Goal: Obtain resource: Download file/media

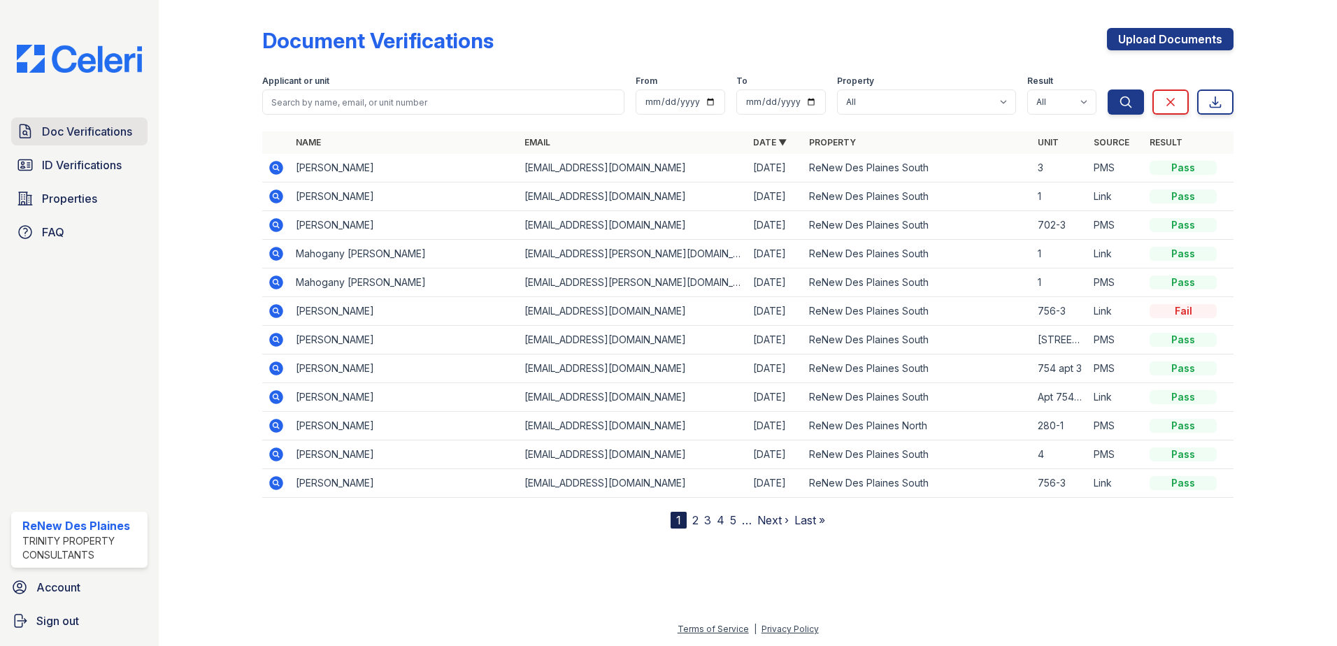
click at [112, 123] on span "Doc Verifications" at bounding box center [87, 131] width 90 height 17
click at [102, 124] on span "Doc Verifications" at bounding box center [87, 131] width 90 height 17
click at [280, 168] on icon at bounding box center [276, 168] width 14 height 14
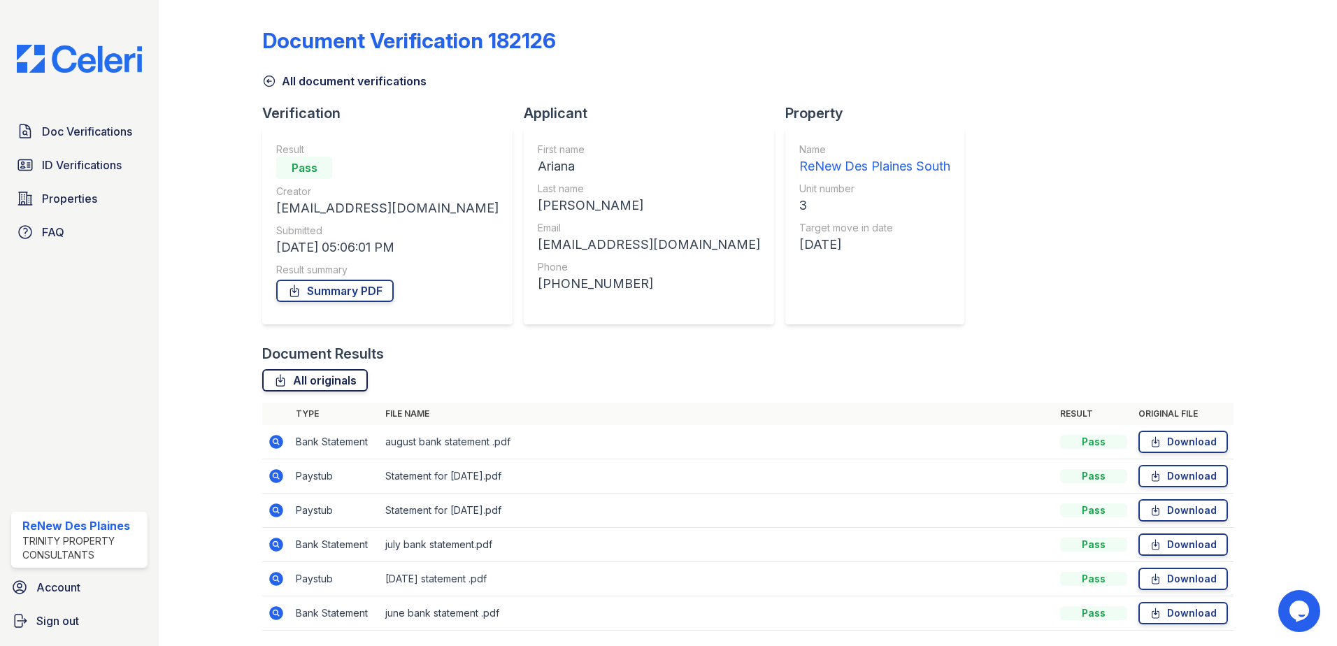
scroll to position [46, 0]
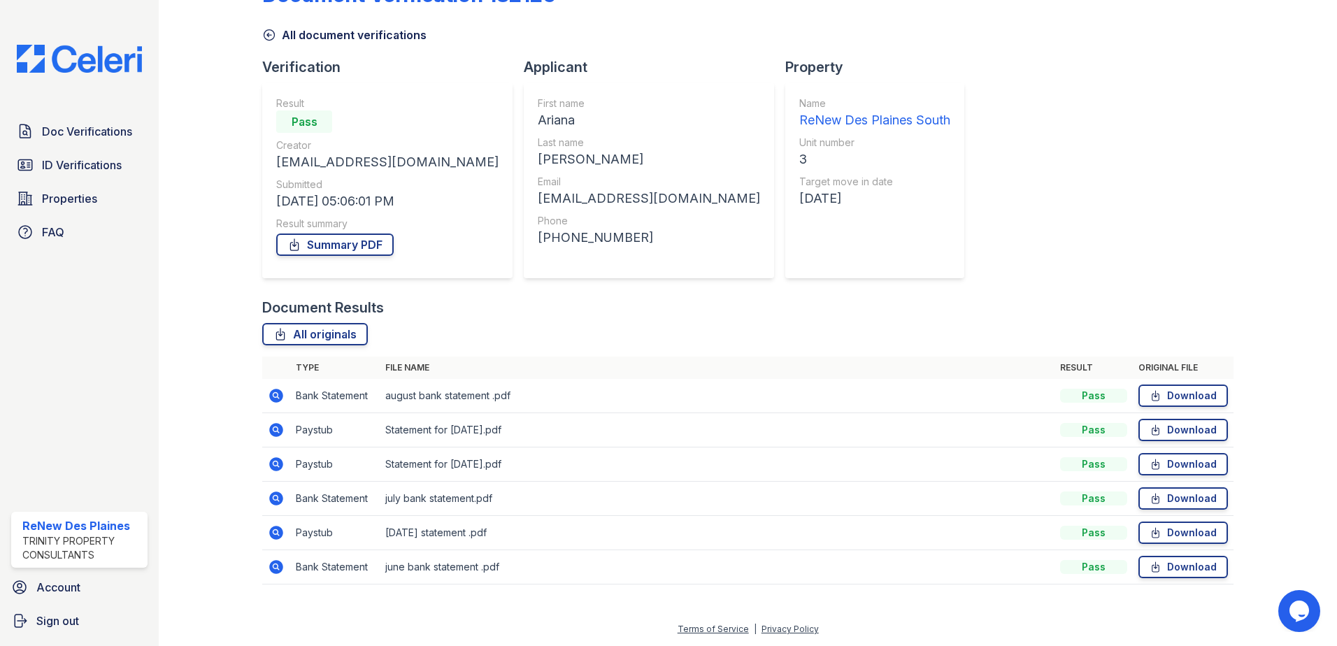
click at [275, 464] on icon at bounding box center [274, 462] width 3 height 3
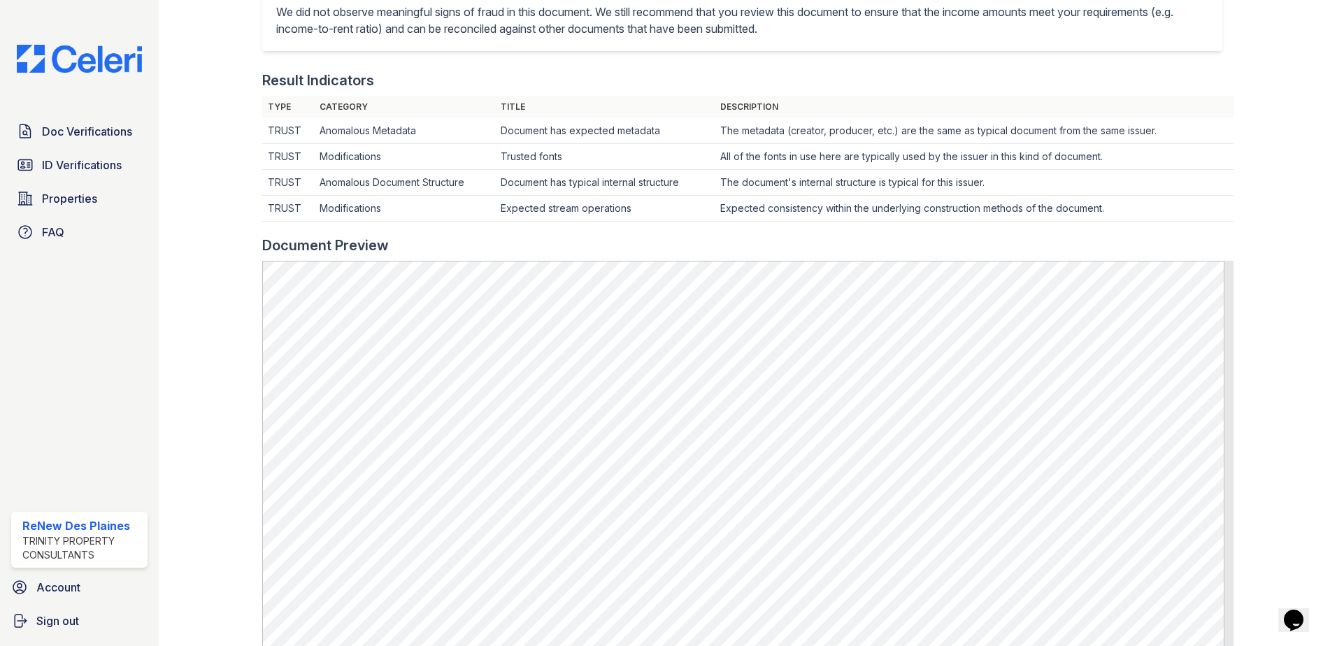
scroll to position [419, 0]
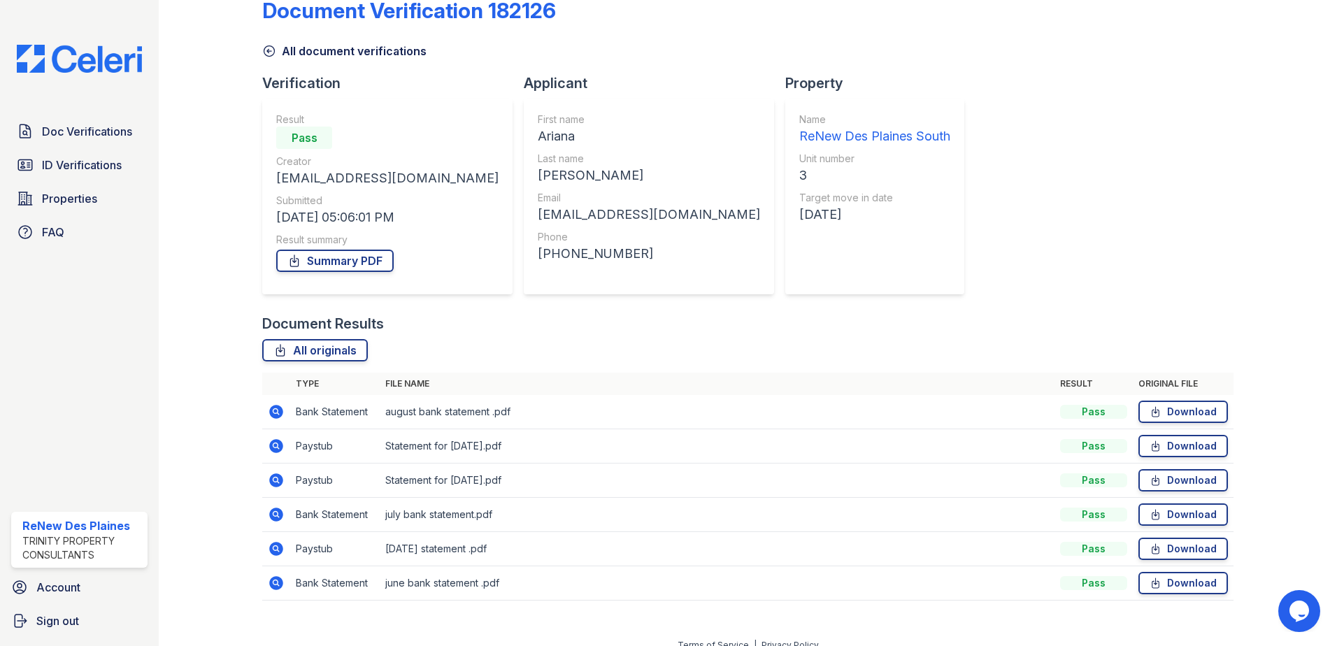
scroll to position [46, 0]
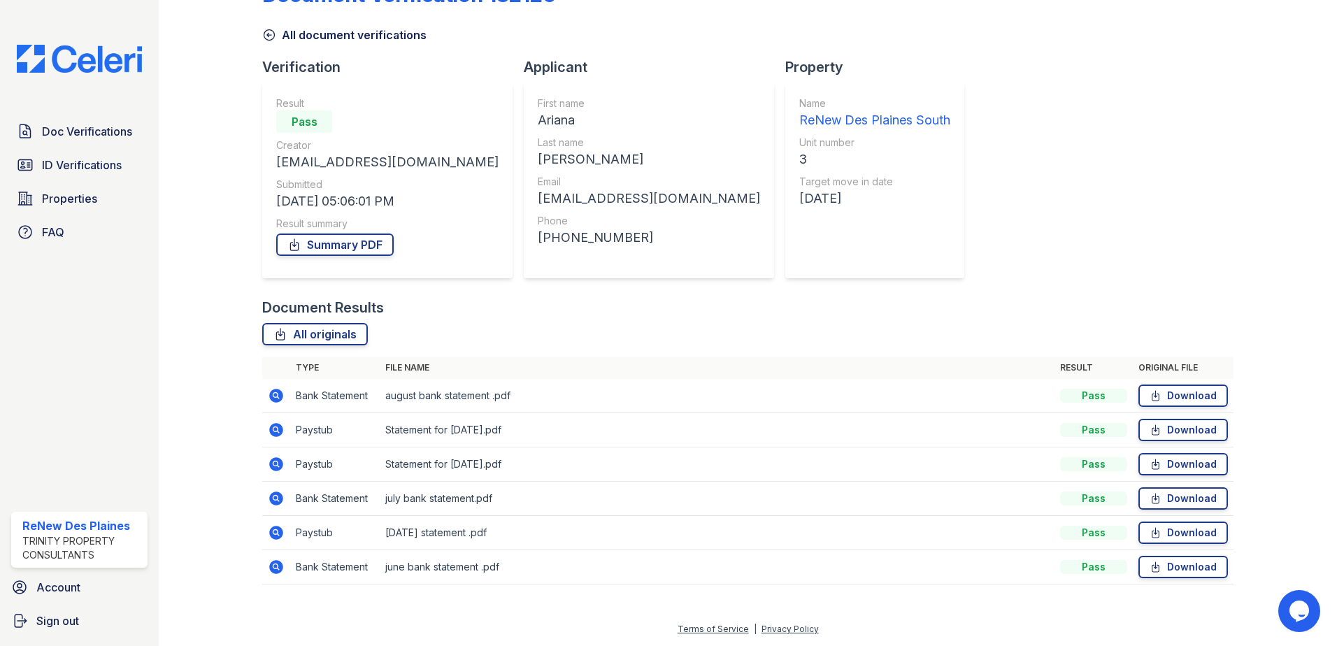
click at [276, 461] on icon at bounding box center [276, 464] width 17 height 17
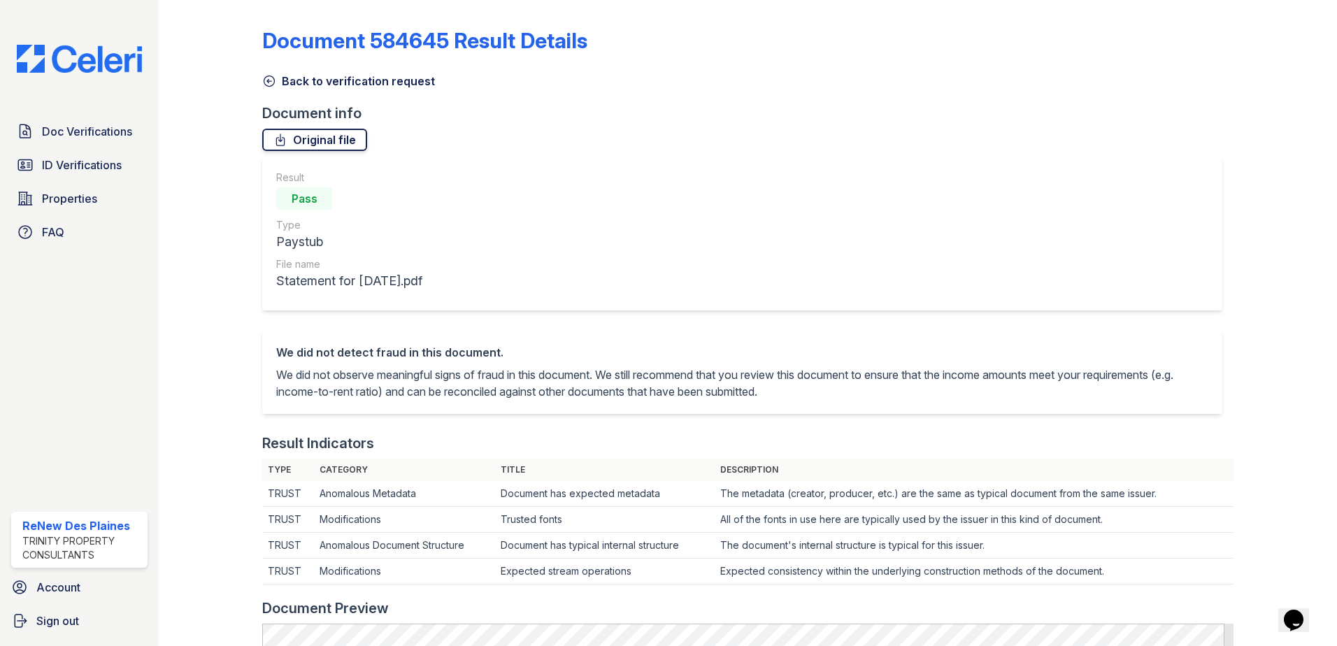
click at [315, 139] on link "Original file" at bounding box center [314, 140] width 105 height 22
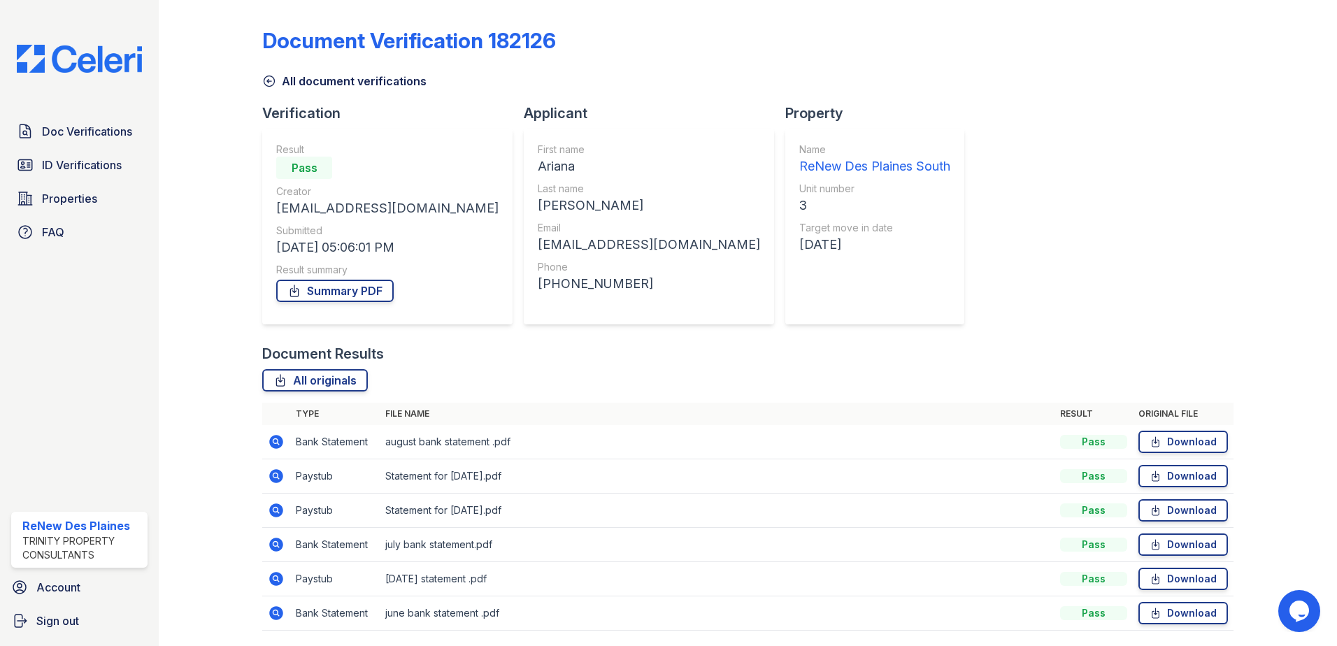
click at [273, 442] on icon at bounding box center [274, 440] width 3 height 3
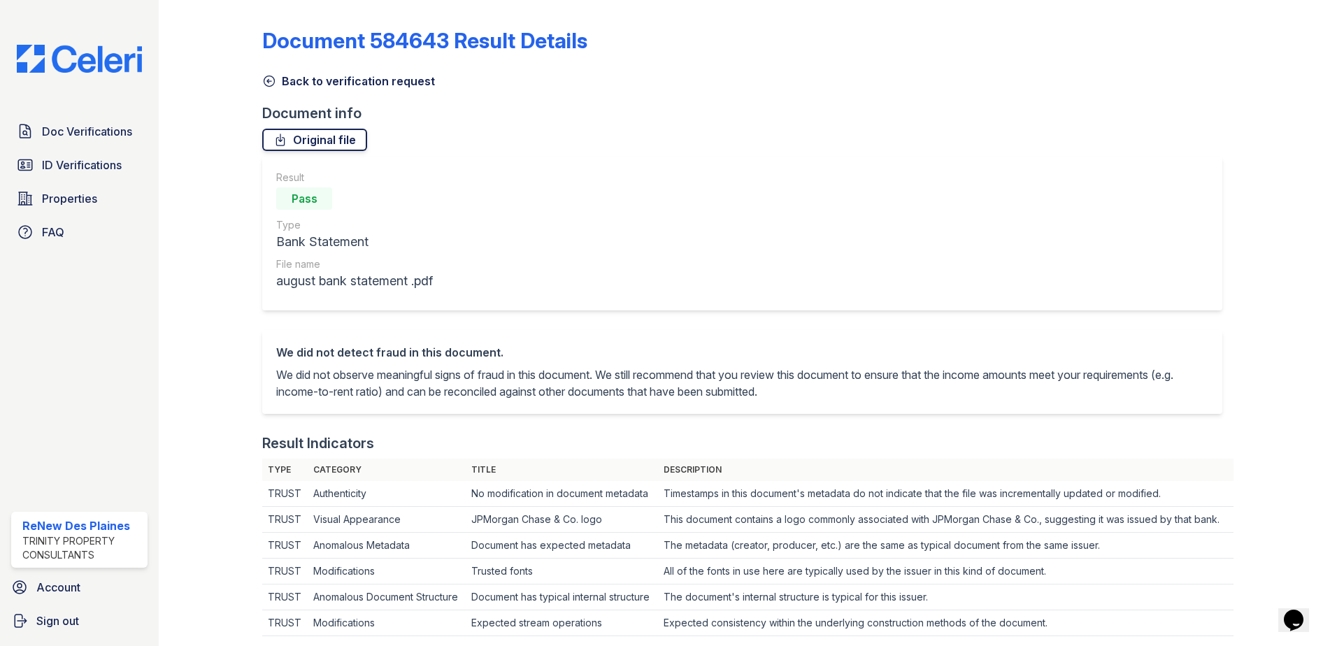
click at [338, 141] on link "Original file" at bounding box center [314, 140] width 105 height 22
click at [115, 141] on link "Doc Verifications" at bounding box center [79, 131] width 136 height 28
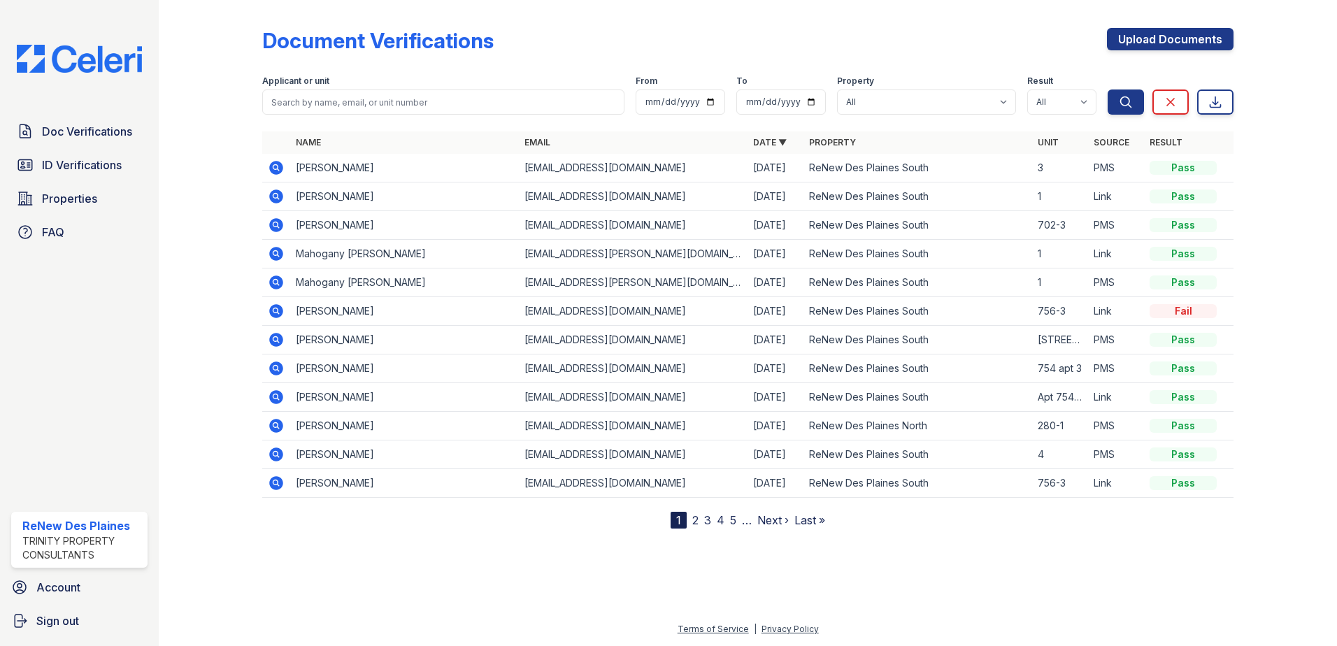
click at [277, 170] on icon at bounding box center [276, 168] width 14 height 14
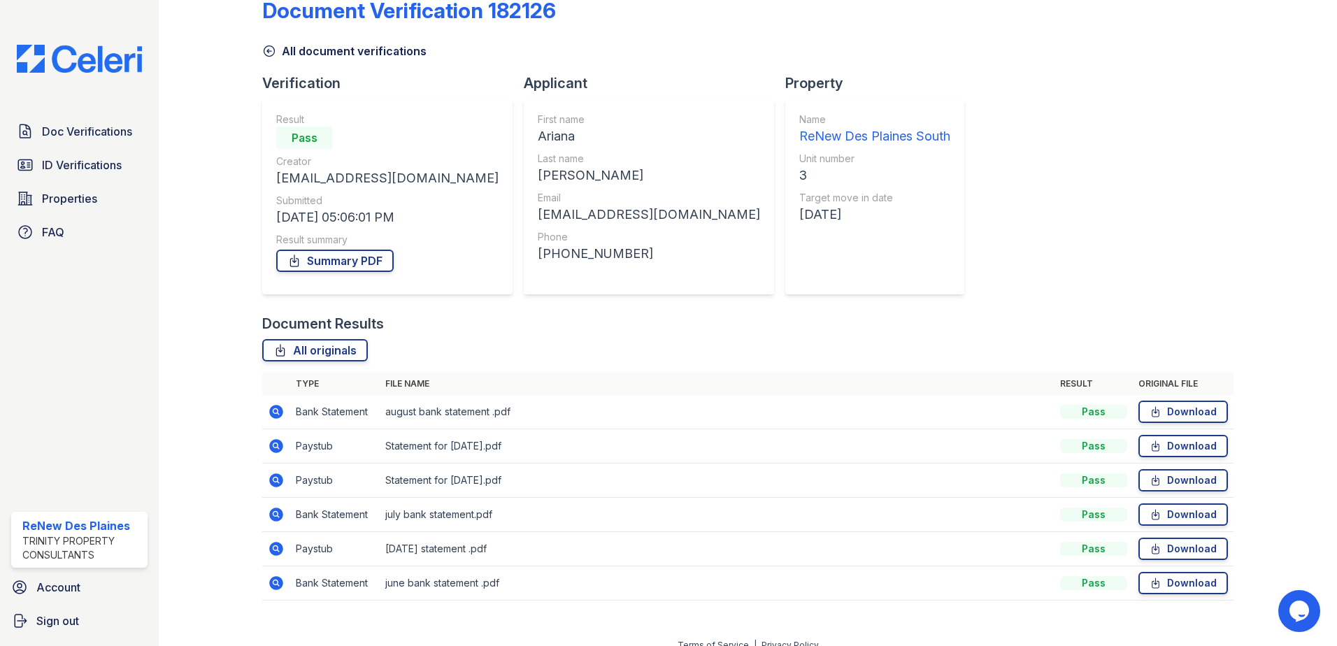
scroll to position [46, 0]
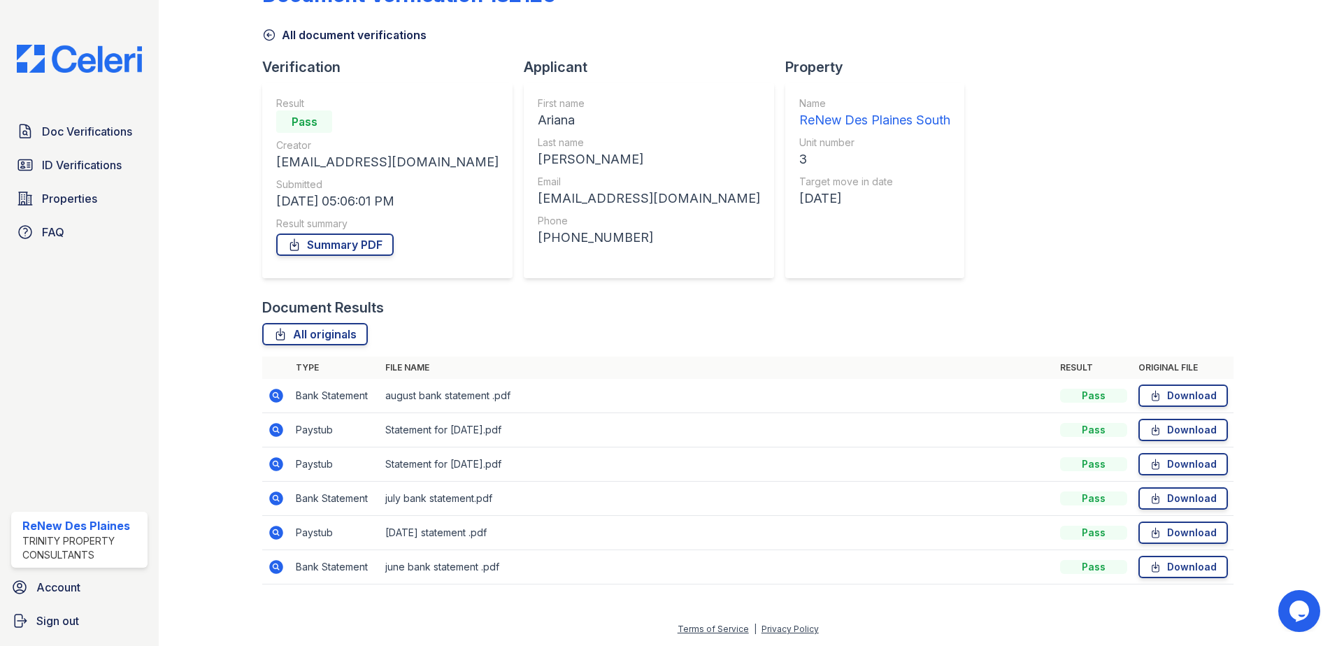
click at [277, 537] on icon at bounding box center [276, 533] width 14 height 14
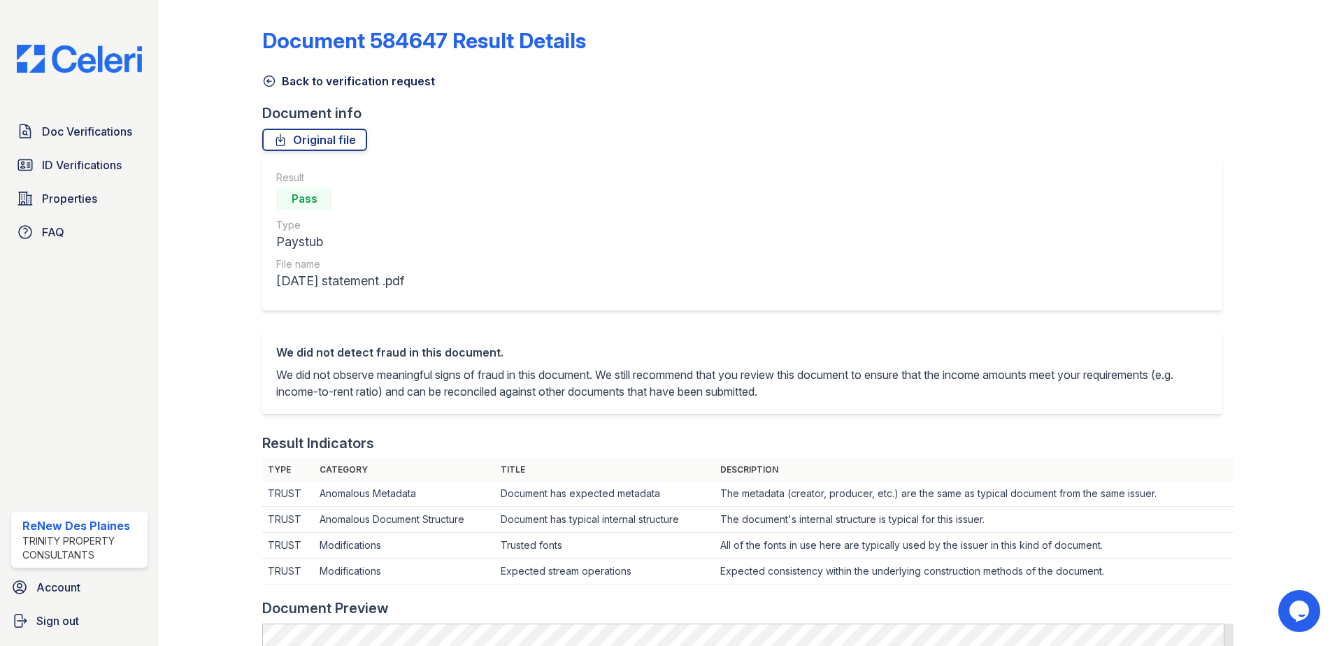
click at [322, 151] on div "Document 584647 Result Details Back to verification request Document info Origi…" at bounding box center [747, 638] width 971 height 1264
click at [329, 132] on link "Original file" at bounding box center [314, 140] width 105 height 22
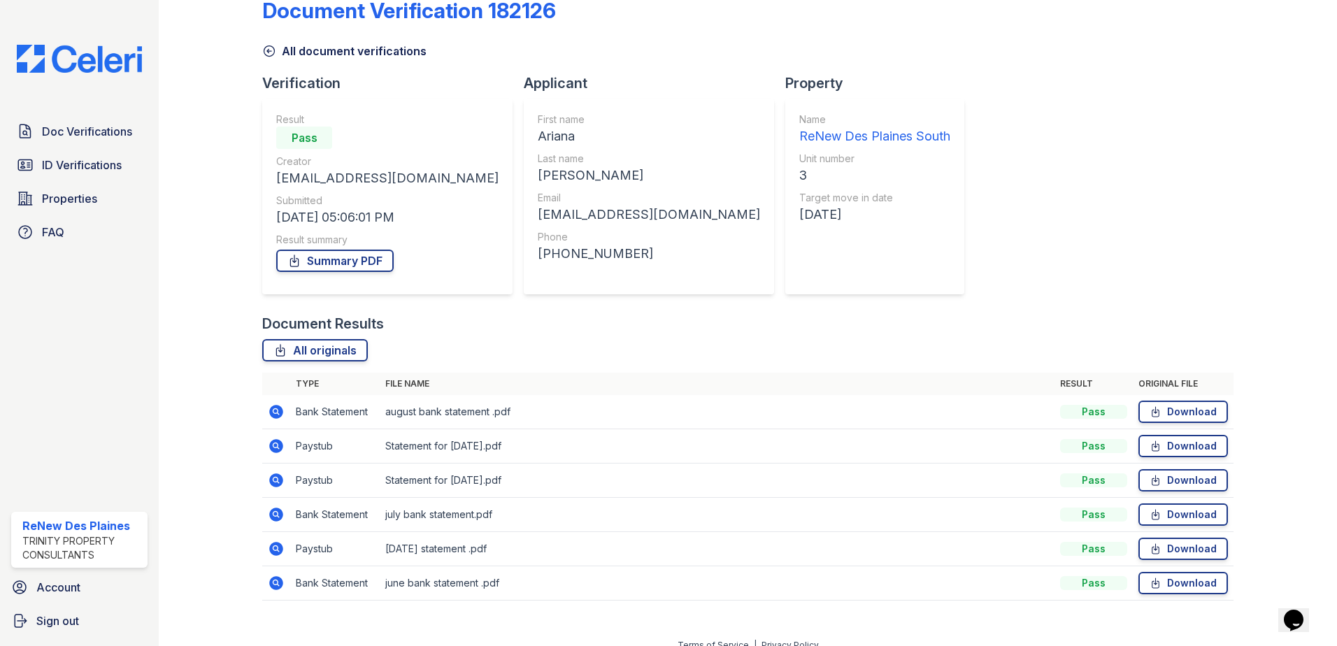
scroll to position [46, 0]
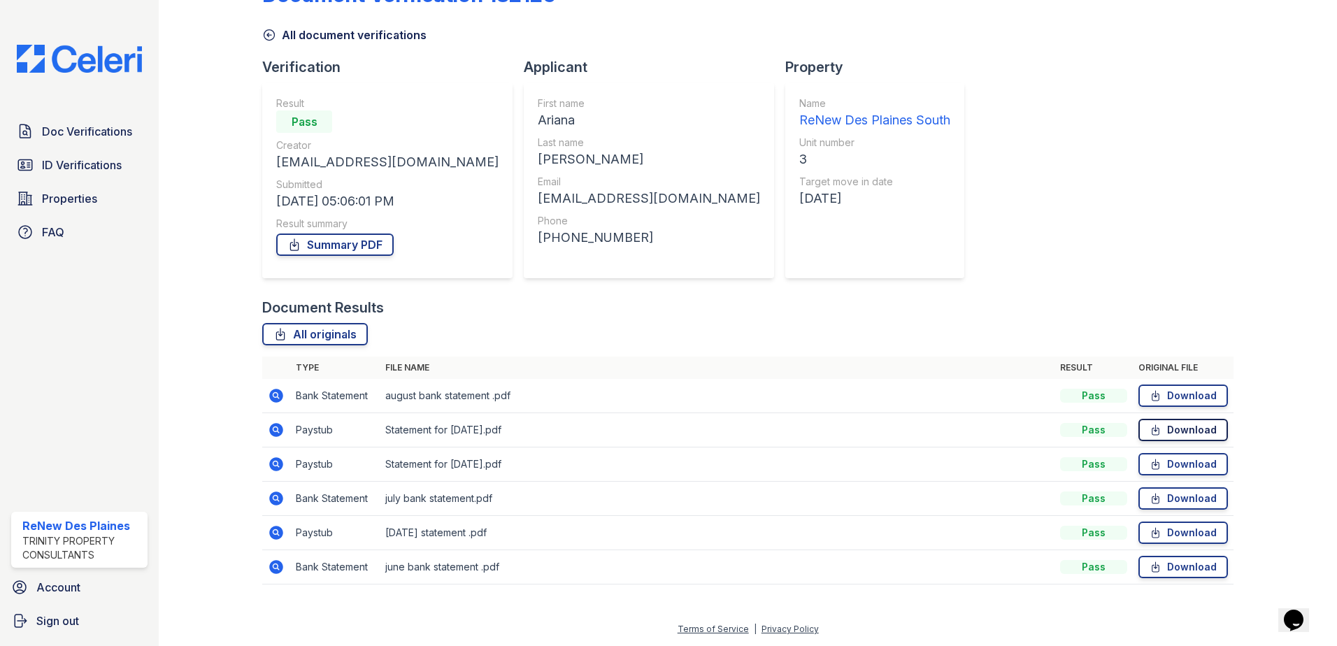
click at [1175, 431] on link "Download" at bounding box center [1182, 430] width 89 height 22
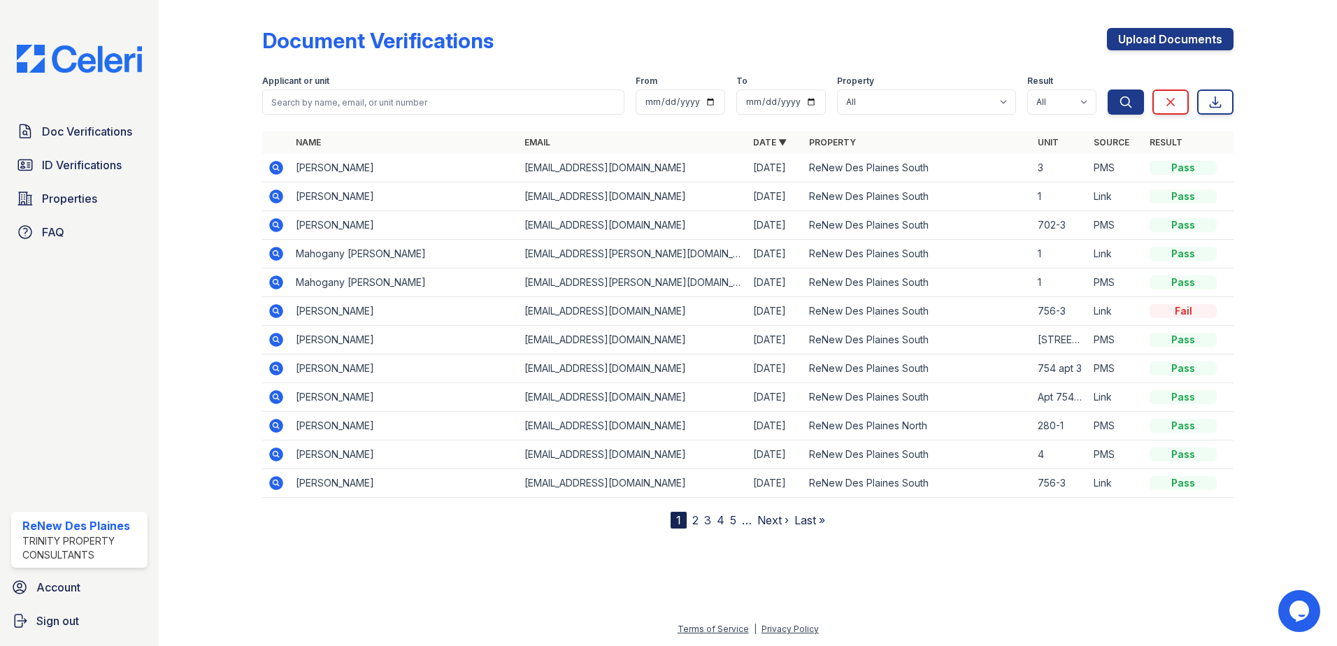
click at [278, 168] on icon at bounding box center [276, 167] width 17 height 17
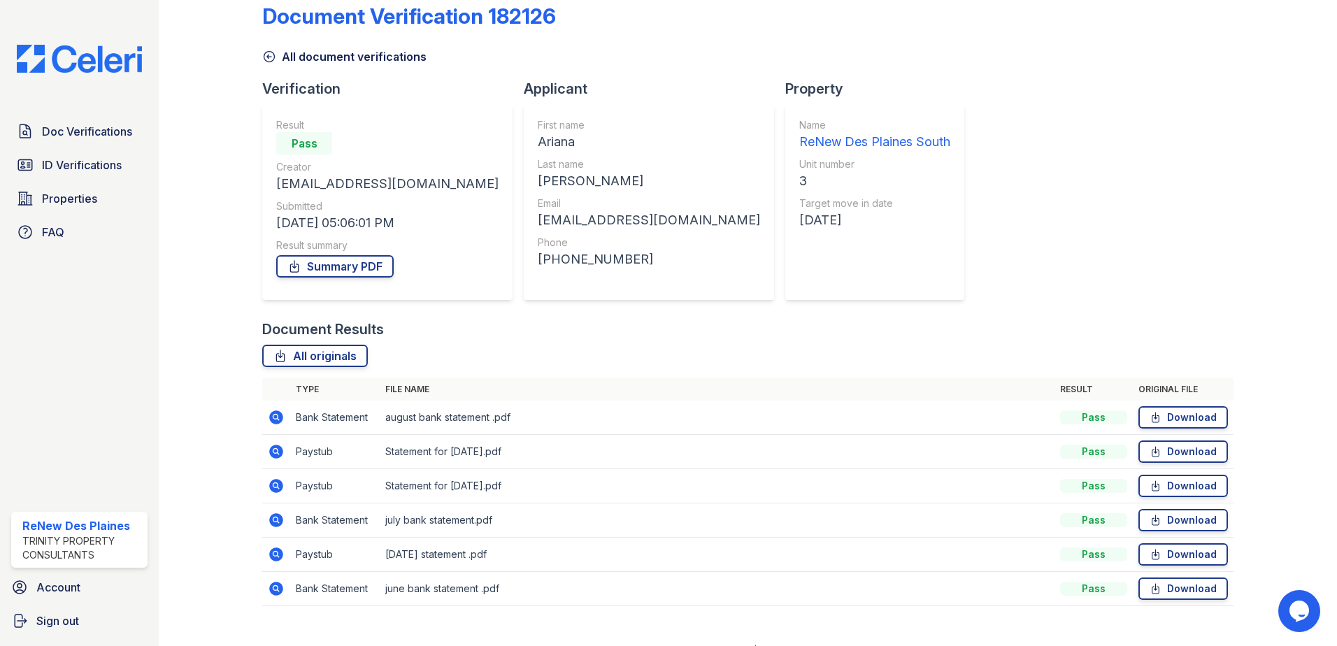
scroll to position [46, 0]
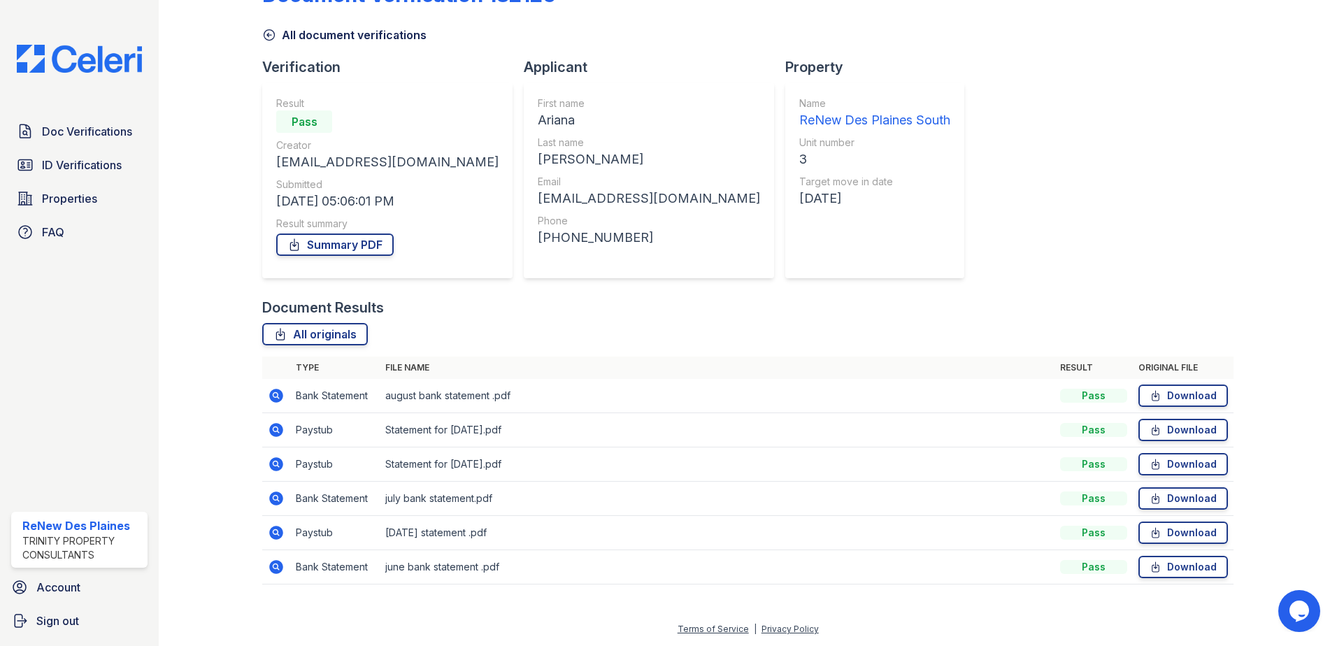
click at [275, 466] on icon at bounding box center [276, 464] width 17 height 17
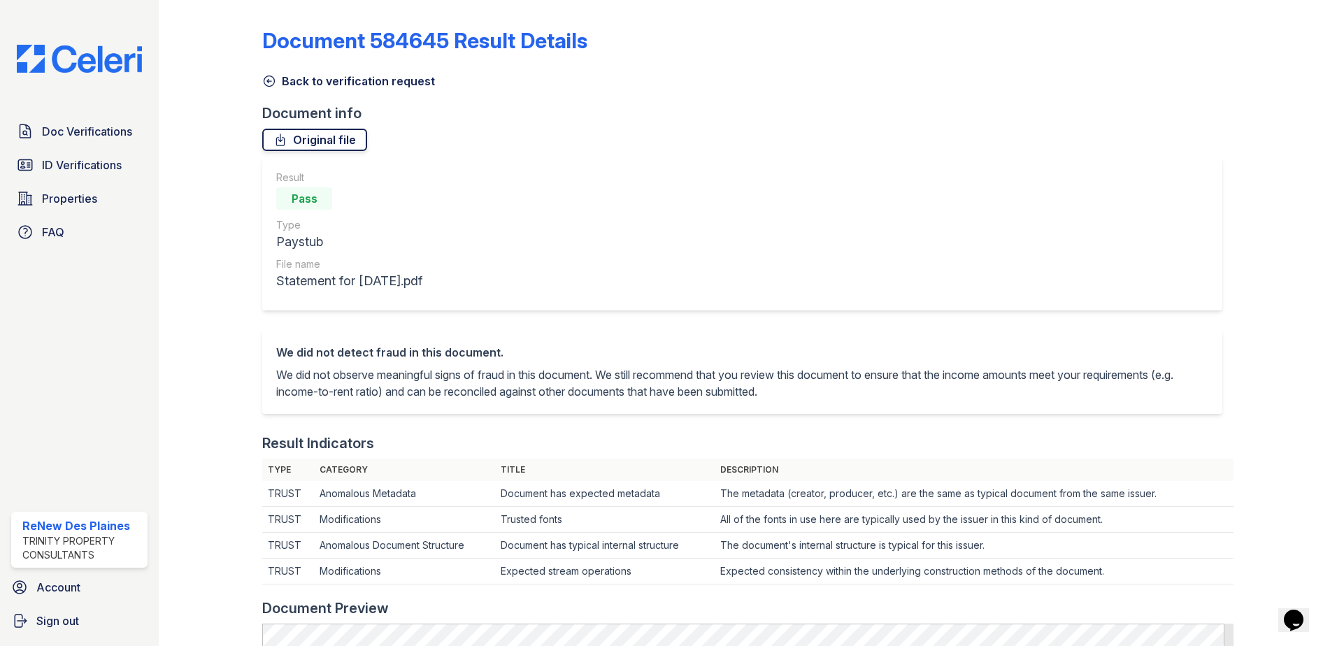
click at [310, 141] on link "Original file" at bounding box center [314, 140] width 105 height 22
click at [101, 136] on span "Doc Verifications" at bounding box center [87, 131] width 90 height 17
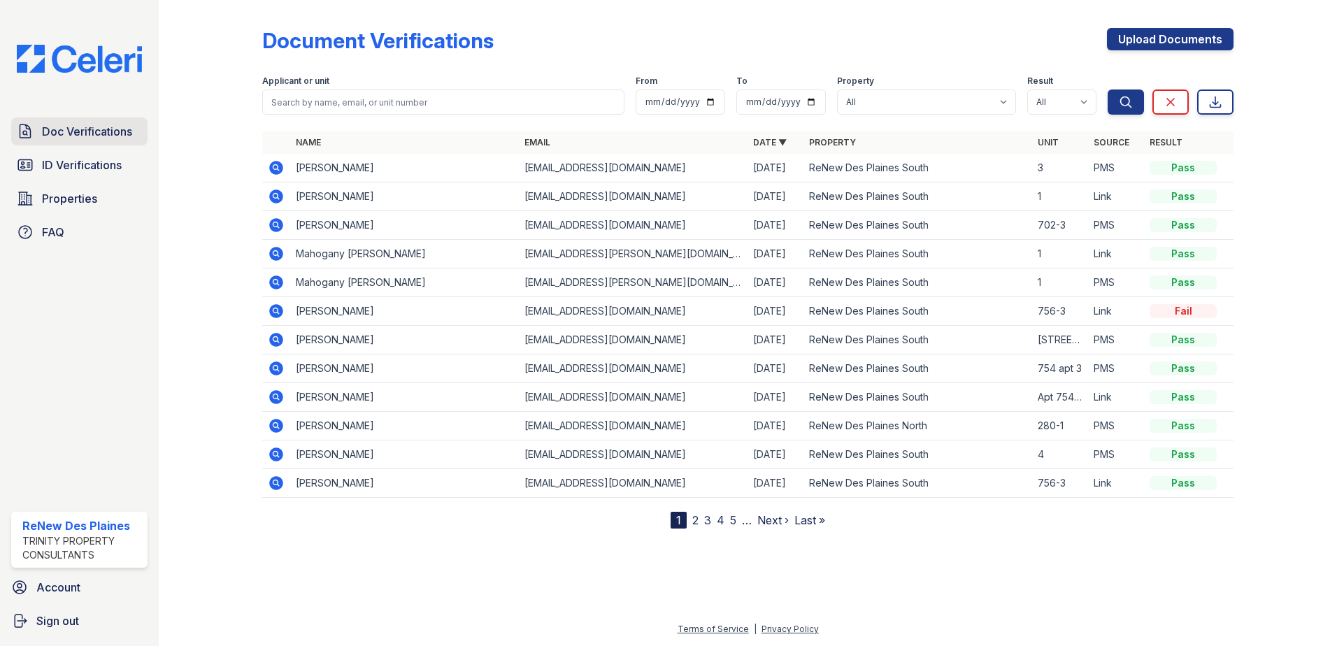
click at [111, 134] on span "Doc Verifications" at bounding box center [87, 131] width 90 height 17
